Goal: Task Accomplishment & Management: Use online tool/utility

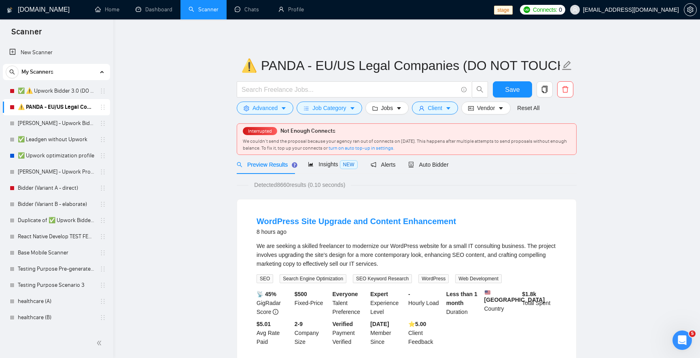
click at [68, 189] on link "Bidder (Variant A - direct)" at bounding box center [56, 188] width 77 height 16
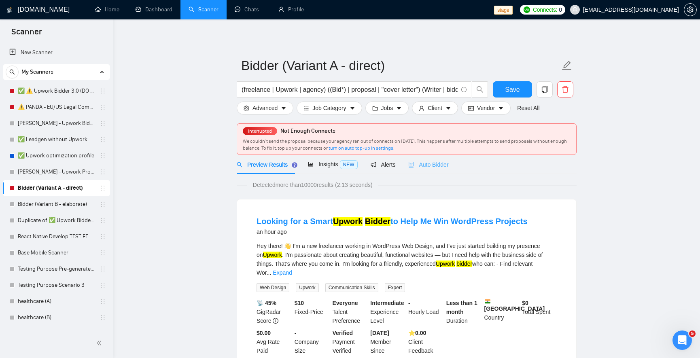
click at [437, 172] on div "Auto Bidder" at bounding box center [428, 164] width 40 height 19
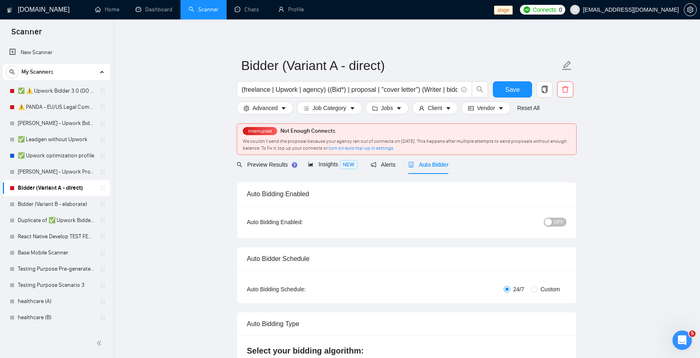
radio input "false"
radio input "true"
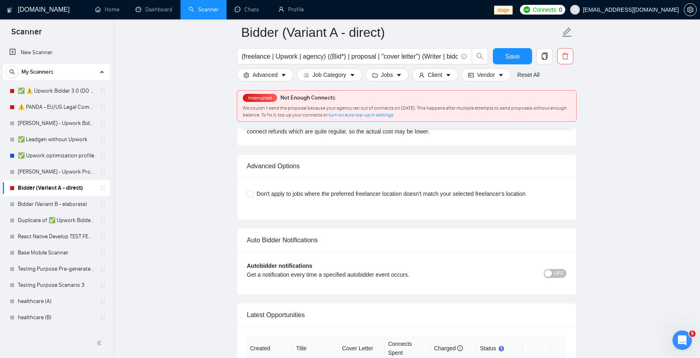
scroll to position [2040, 0]
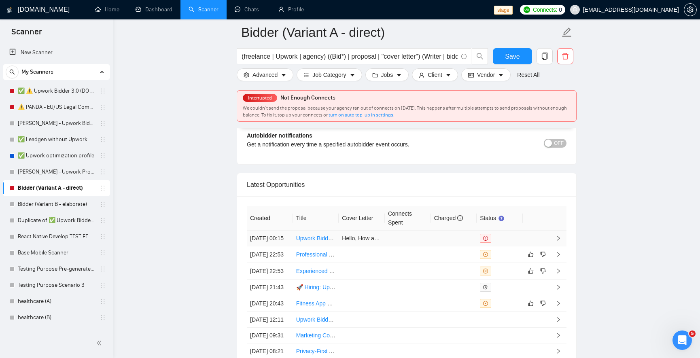
click at [405, 244] on td at bounding box center [408, 239] width 46 height 16
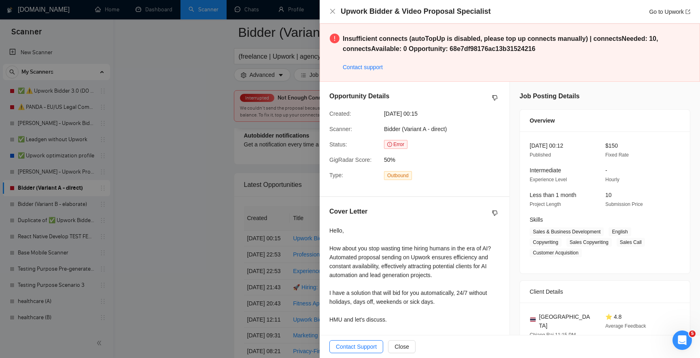
click at [467, 46] on strong "Insufficient connects (autoTopUp is disabled, please top up connects manually) …" at bounding box center [500, 43] width 315 height 17
copy strong "68e7df98176ac13b31524216"
click at [499, 45] on strong "Insufficient connects (autoTopUp is disabled, please top up connects manually) …" at bounding box center [500, 43] width 315 height 17
